Goal: Information Seeking & Learning: Learn about a topic

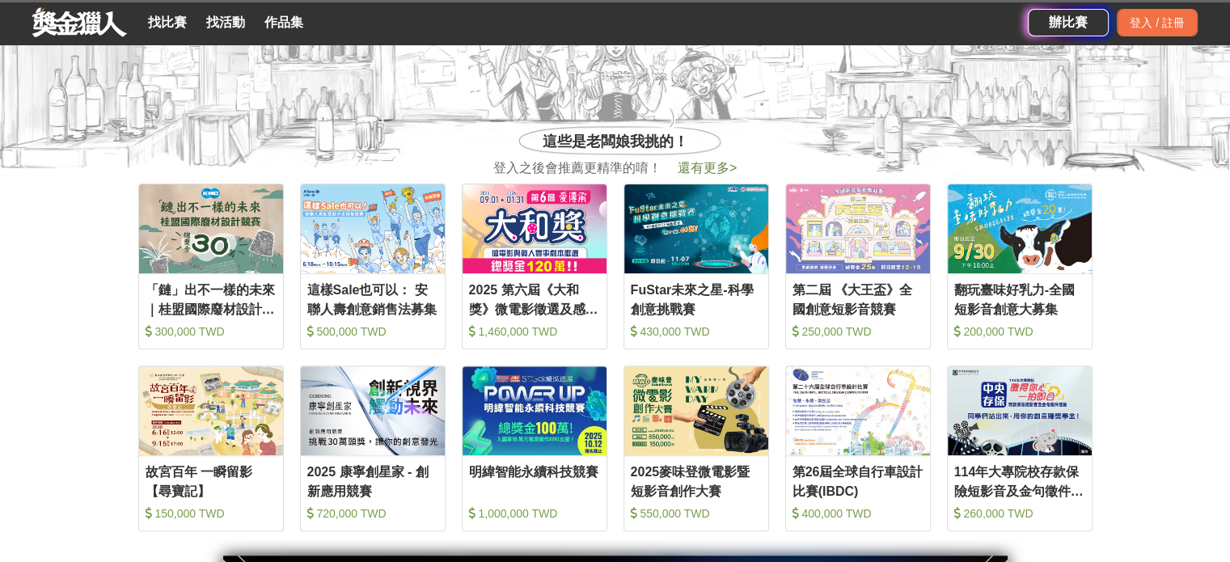
scroll to position [566, 0]
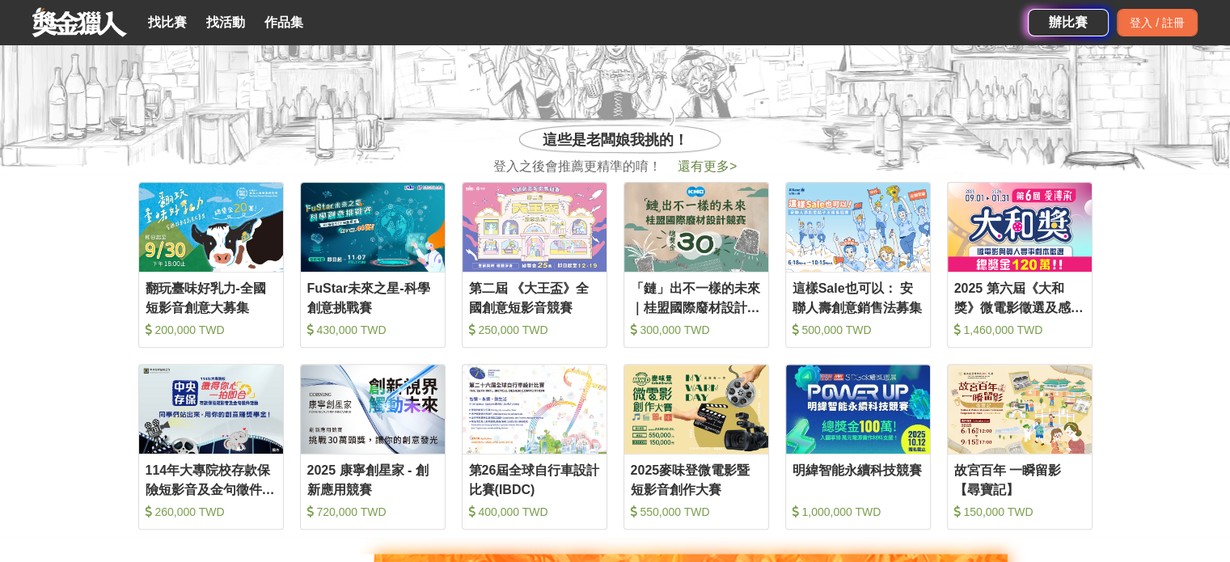
click at [3, 191] on section "收藏 翻玩臺味好乳力-全國短影音創意大募集 200,000 TWD 收藏 FuStar未來之星-科學創意挑戰賽 430,000 TWD 收藏 第二屆 《大王盃…" at bounding box center [615, 356] width 1230 height 364
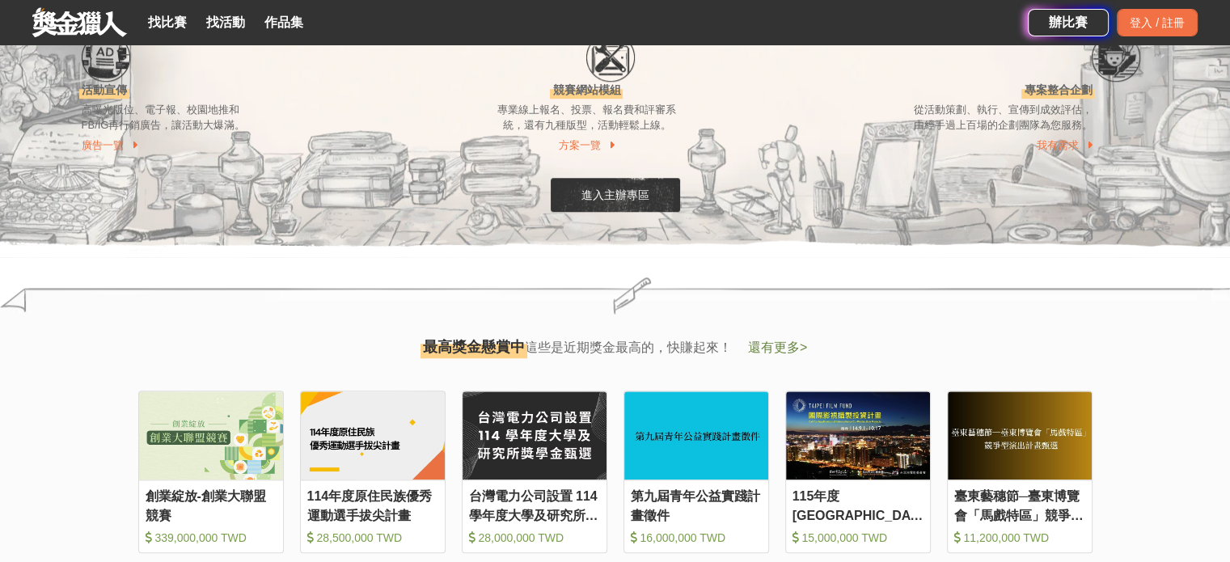
scroll to position [1618, 0]
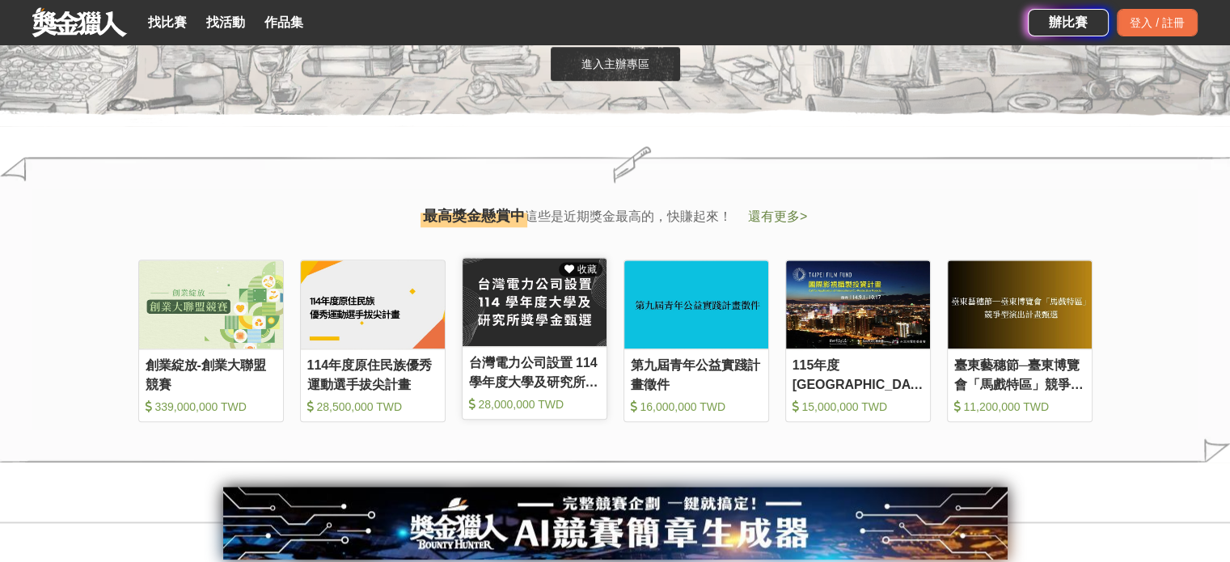
click at [500, 290] on img at bounding box center [535, 302] width 144 height 89
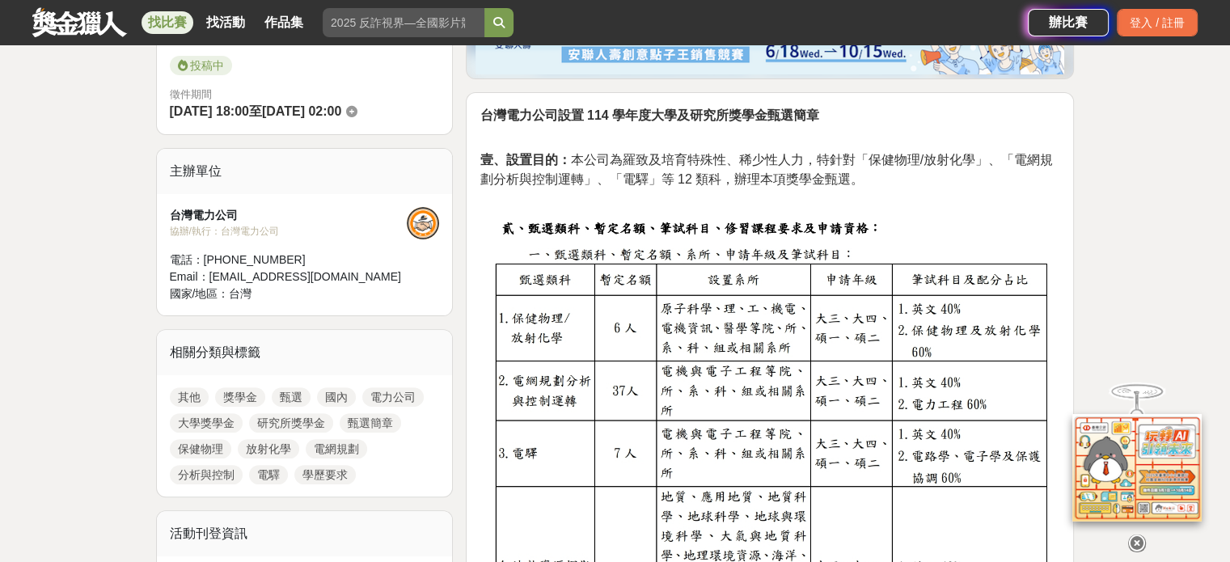
scroll to position [404, 0]
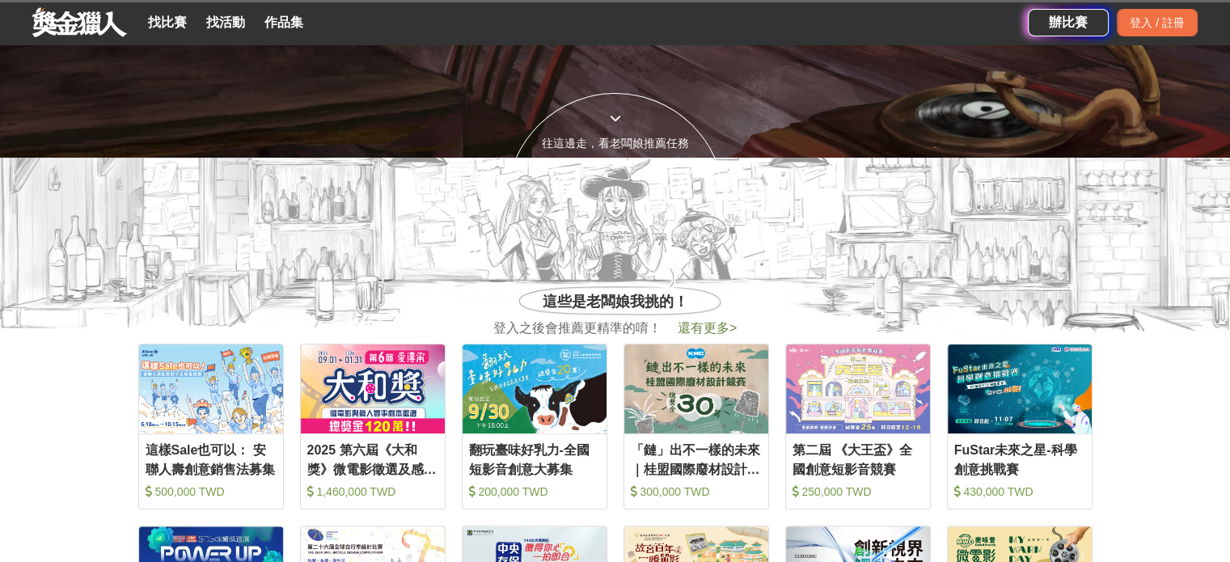
scroll to position [1618, 0]
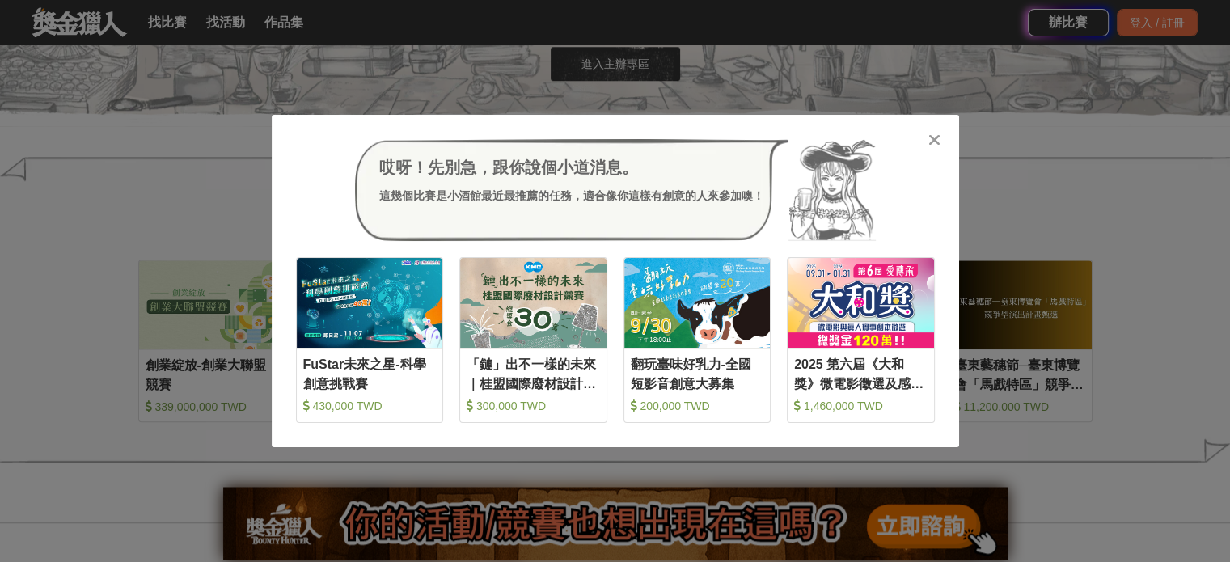
click at [932, 142] on icon at bounding box center [935, 140] width 12 height 16
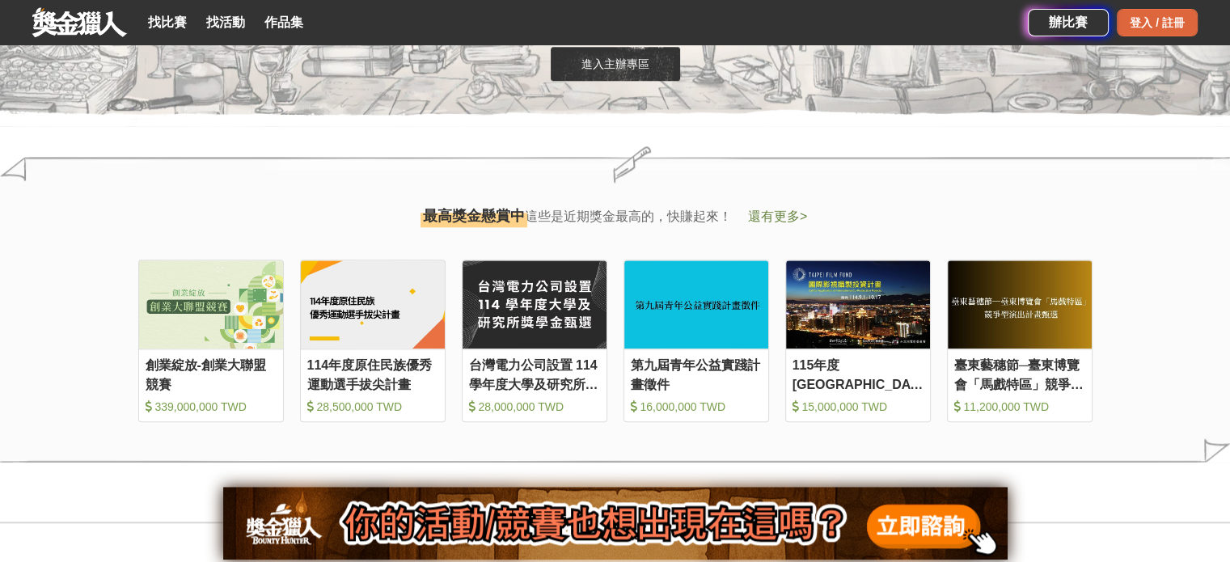
click at [1162, 18] on div "登入 / 註冊" at bounding box center [1157, 23] width 81 height 28
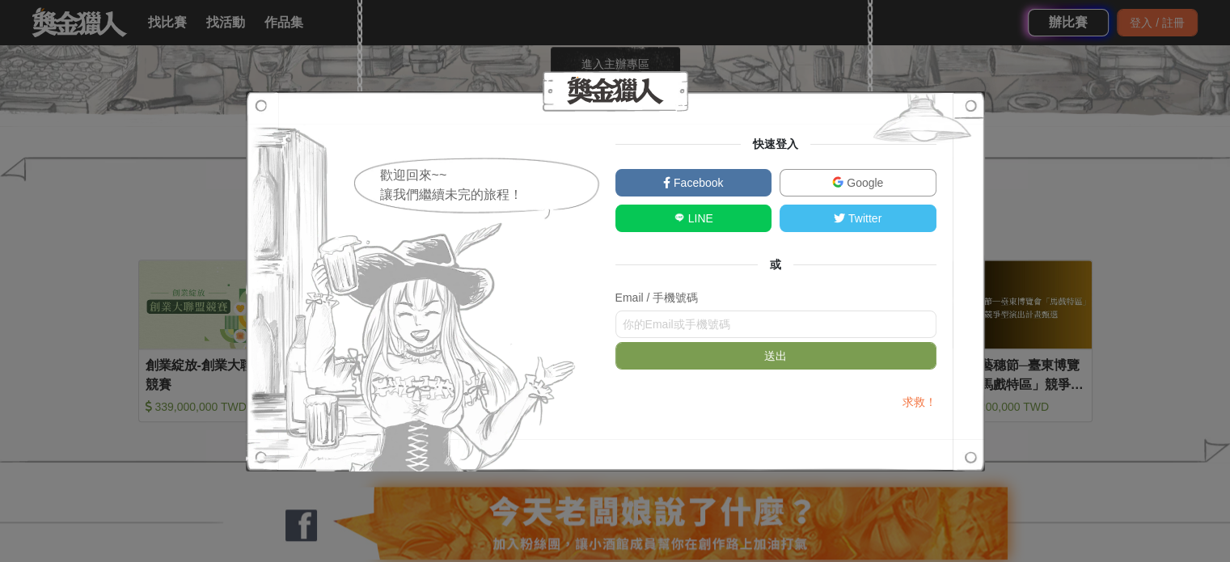
click at [874, 178] on span "Google" at bounding box center [864, 182] width 40 height 13
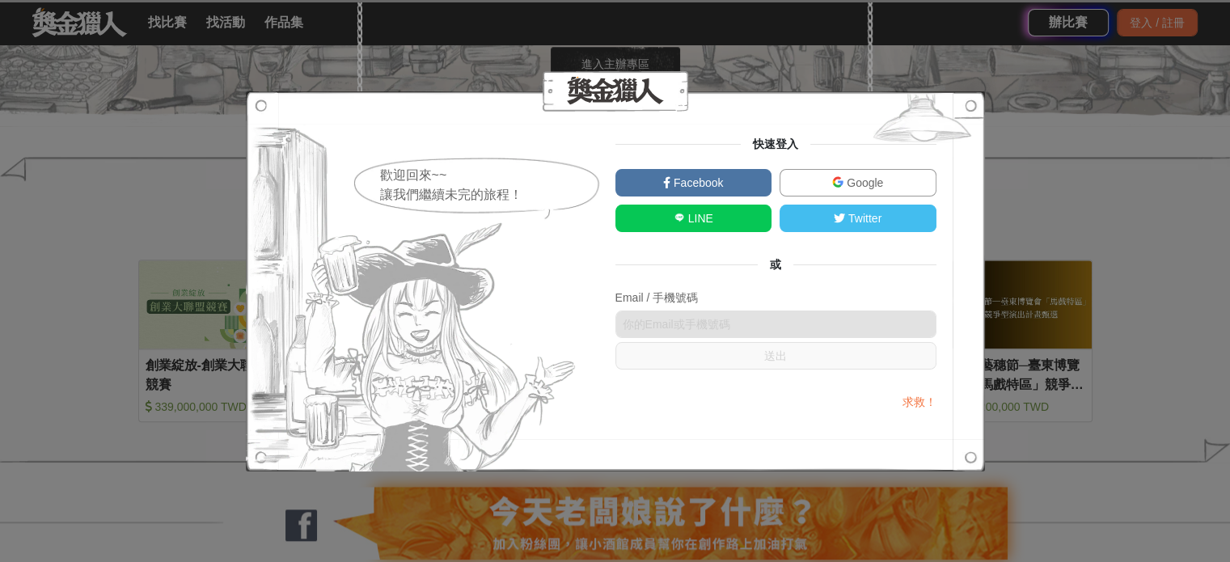
click at [875, 179] on span "Google" at bounding box center [864, 182] width 40 height 13
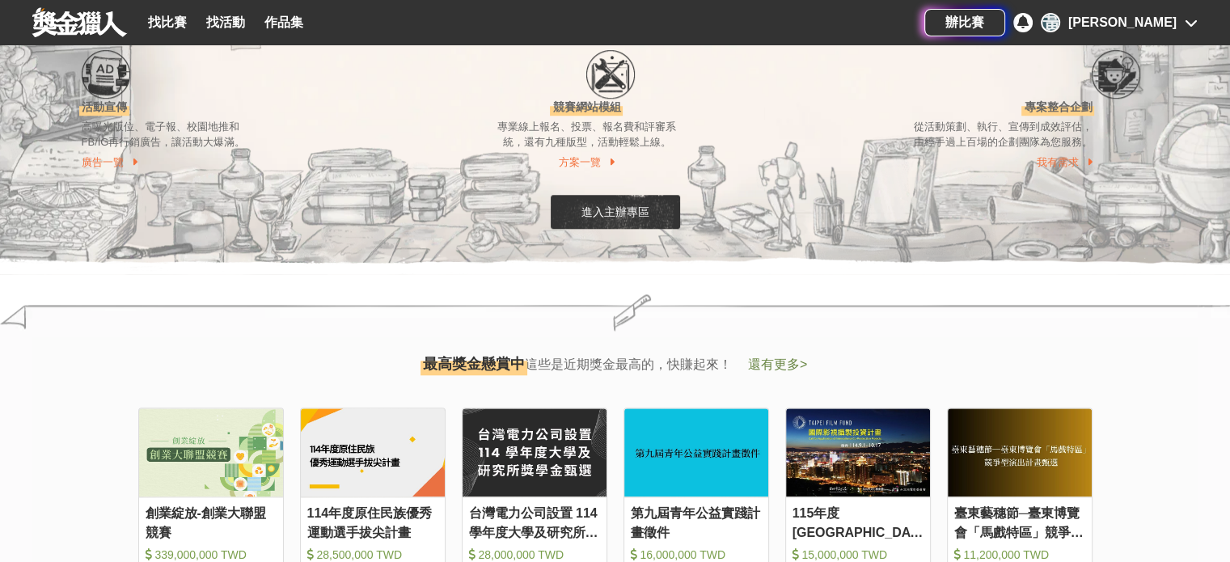
scroll to position [1133, 0]
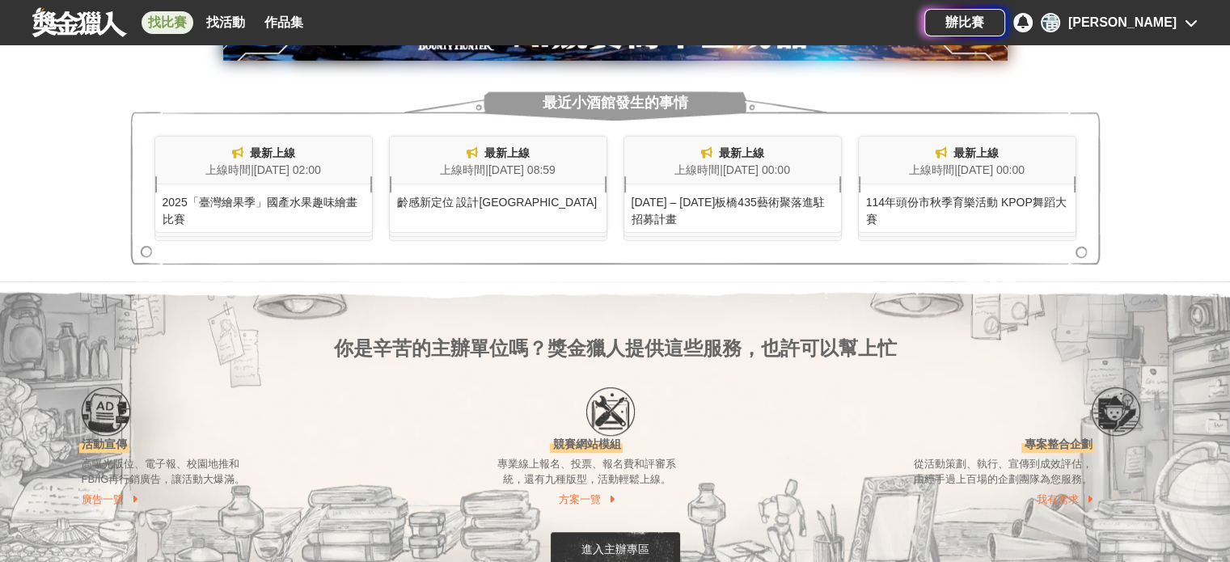
click at [157, 18] on link "找比賽" at bounding box center [168, 22] width 52 height 23
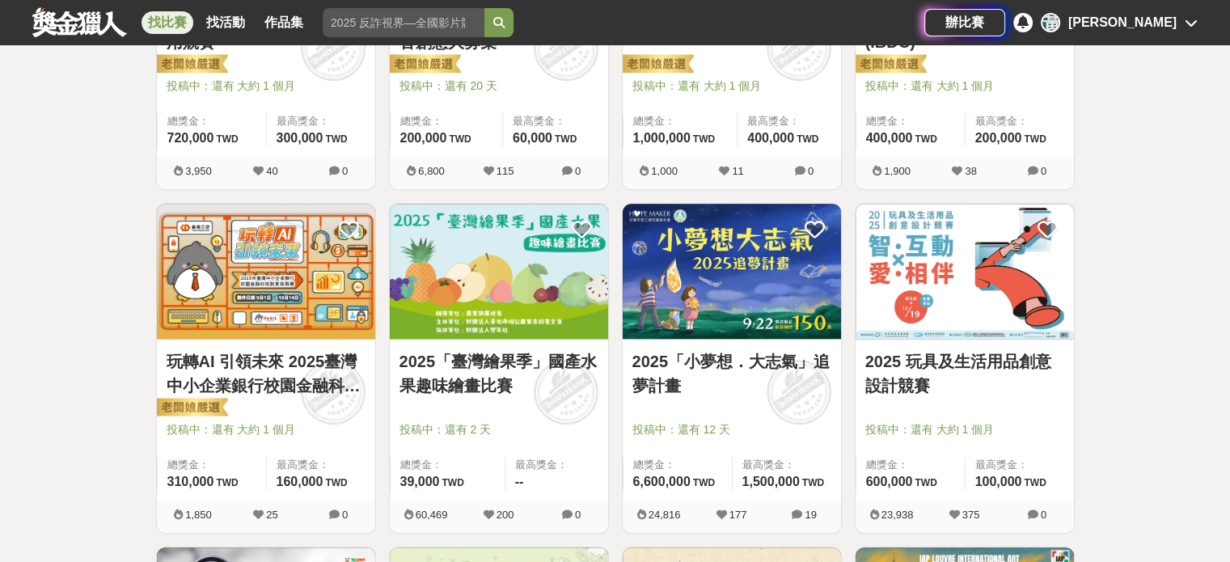
scroll to position [1213, 0]
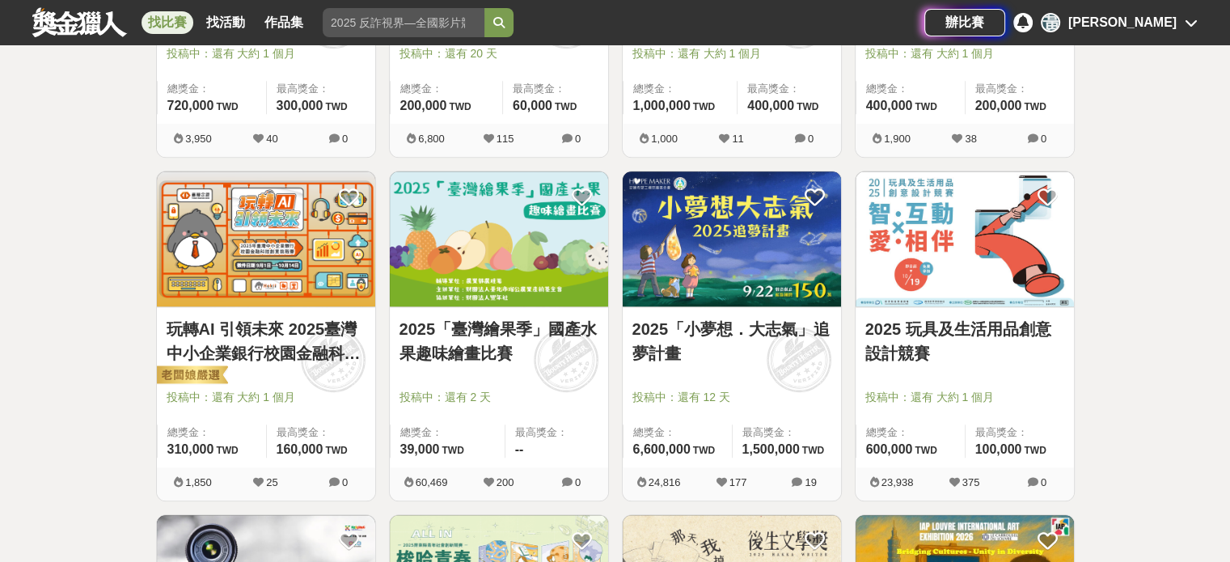
click at [476, 354] on link "2025「臺灣繪果季」國產水果趣味繪畫比賽" at bounding box center [499, 341] width 199 height 49
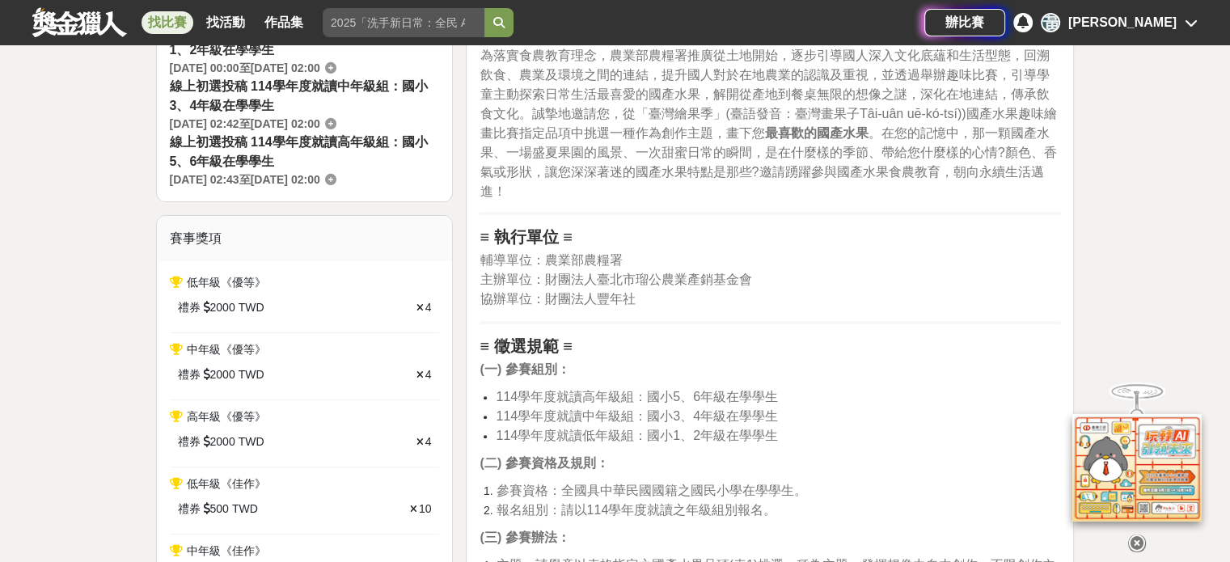
scroll to position [566, 0]
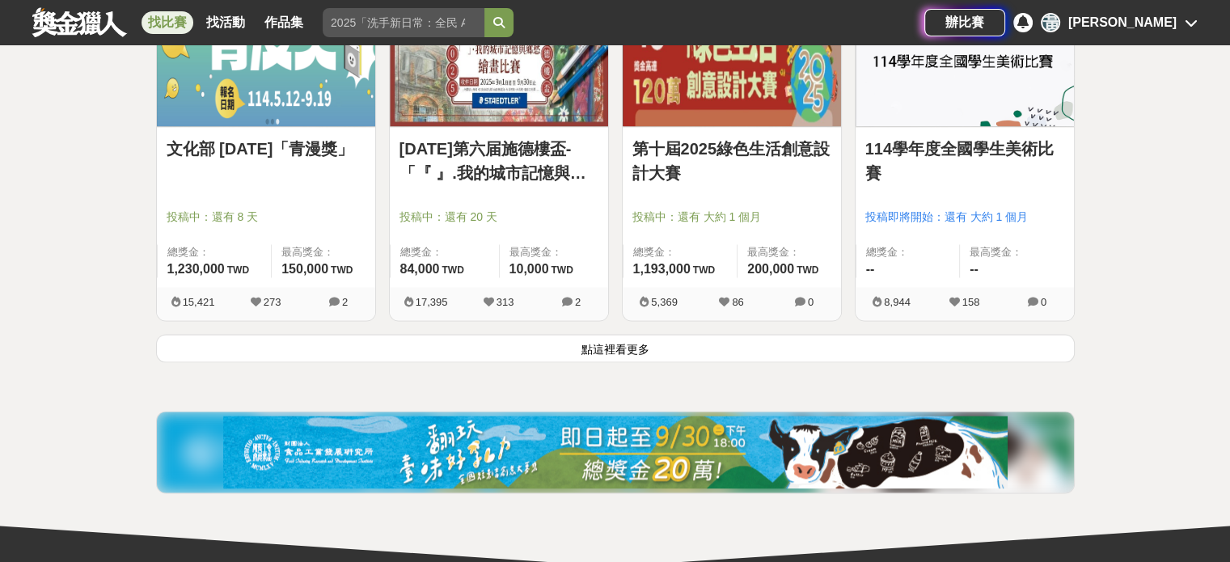
scroll to position [2103, 0]
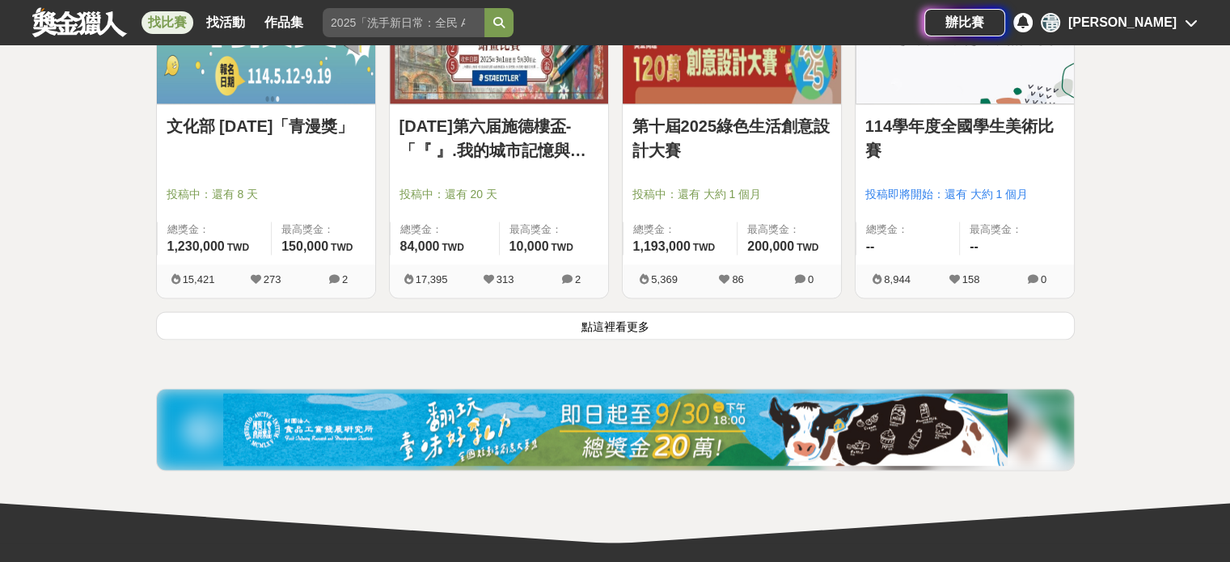
click at [757, 320] on button "點這裡看更多" at bounding box center [615, 325] width 919 height 28
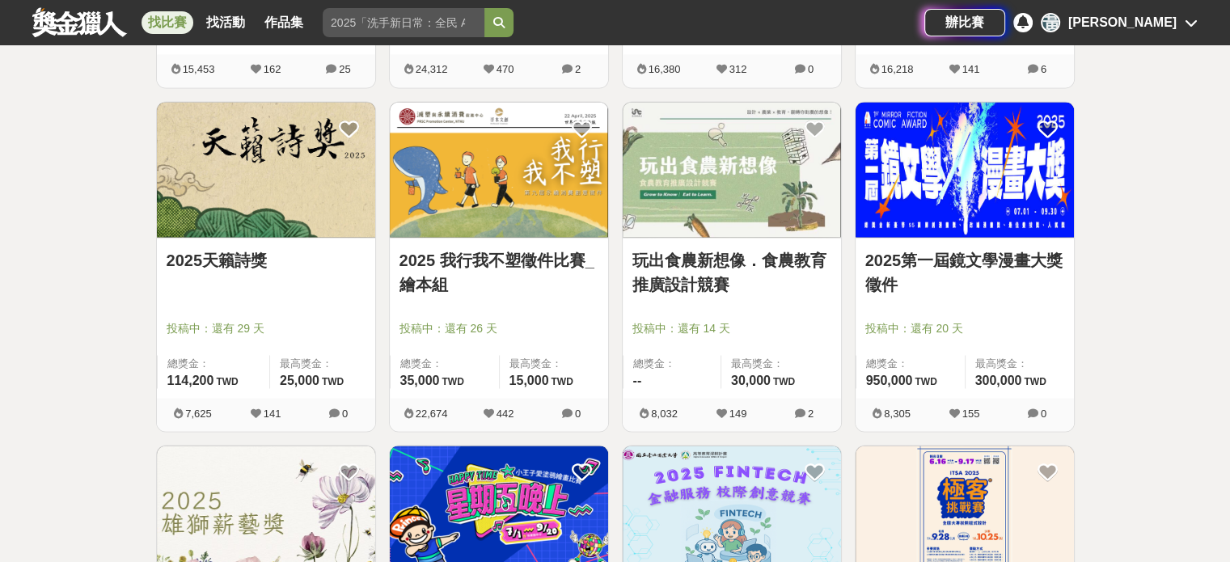
scroll to position [2993, 0]
